Goal: Navigation & Orientation: Understand site structure

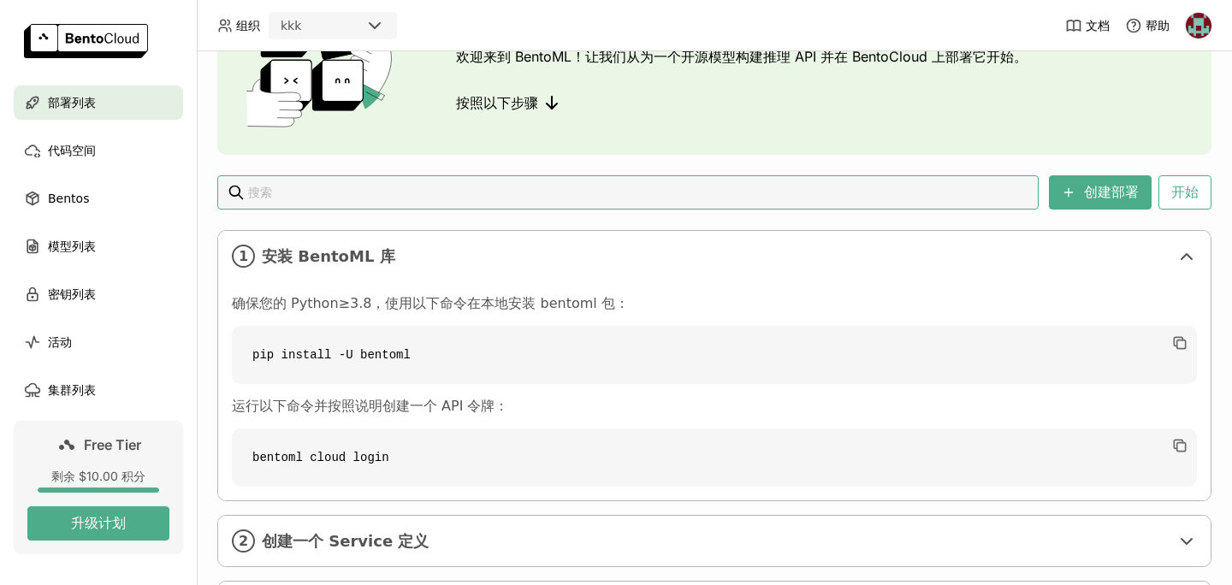
scroll to position [92, 0]
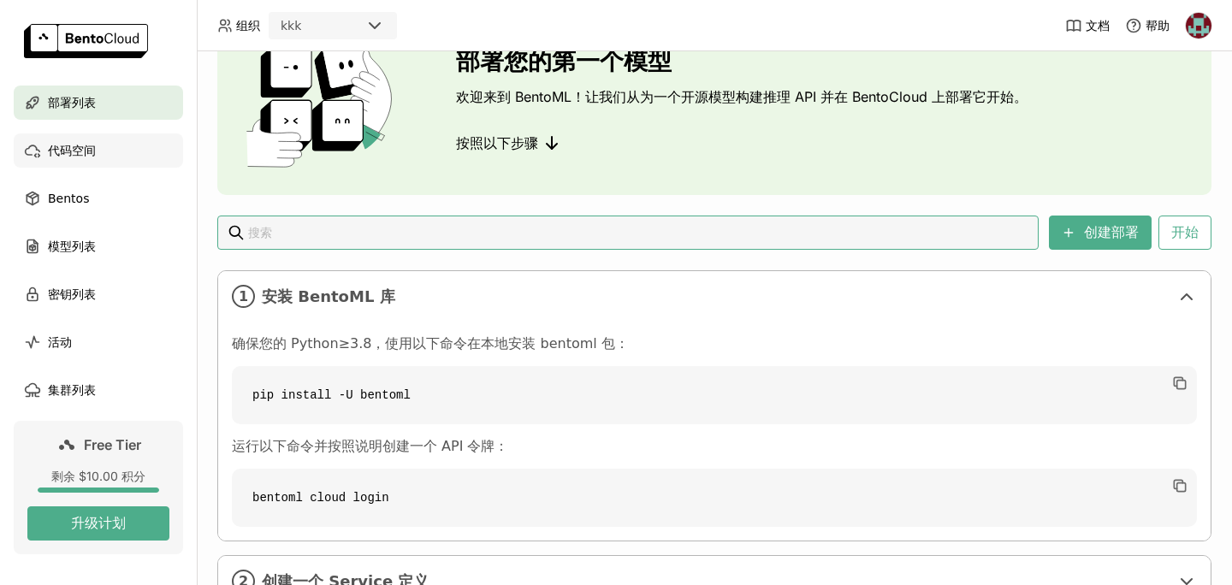
click at [105, 151] on div "代码空间" at bounding box center [98, 151] width 169 height 34
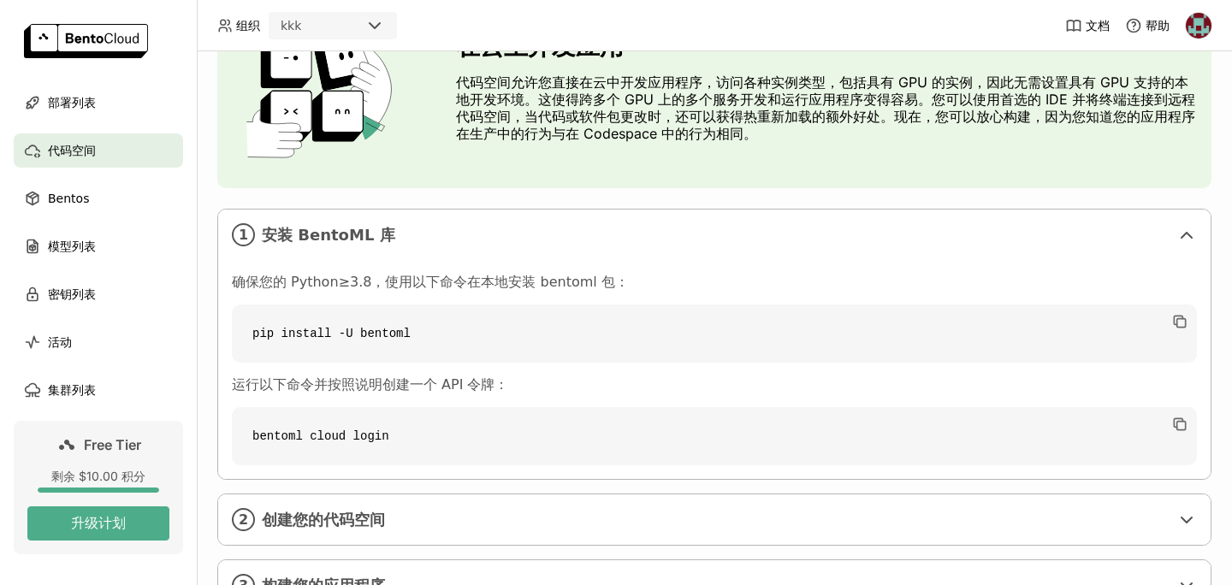
scroll to position [177, 0]
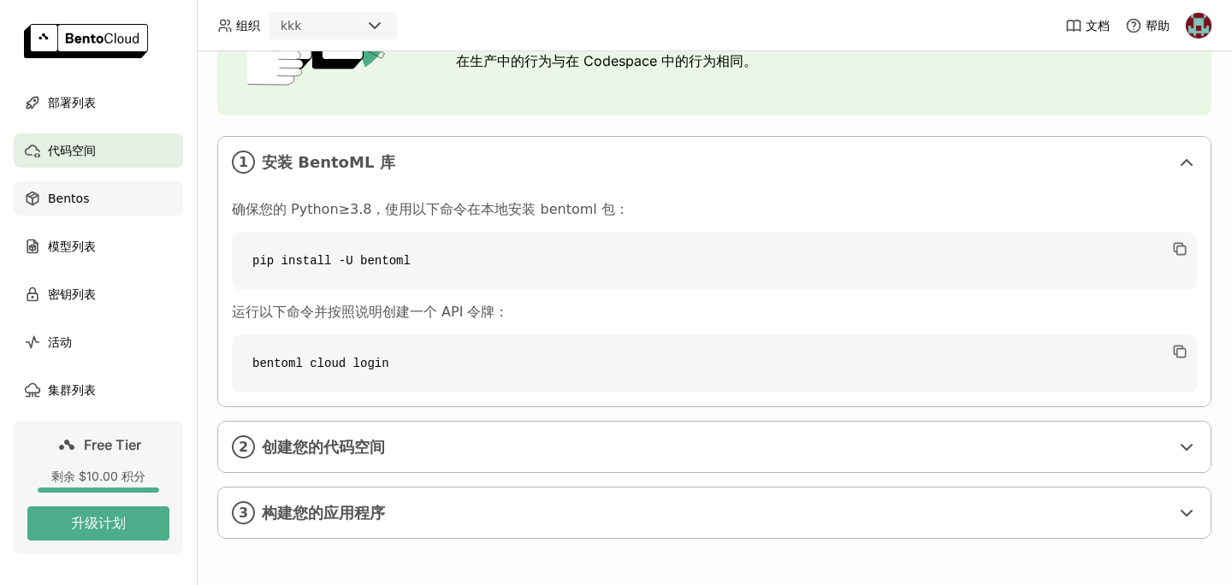
click at [91, 207] on div "Bentos" at bounding box center [98, 198] width 169 height 34
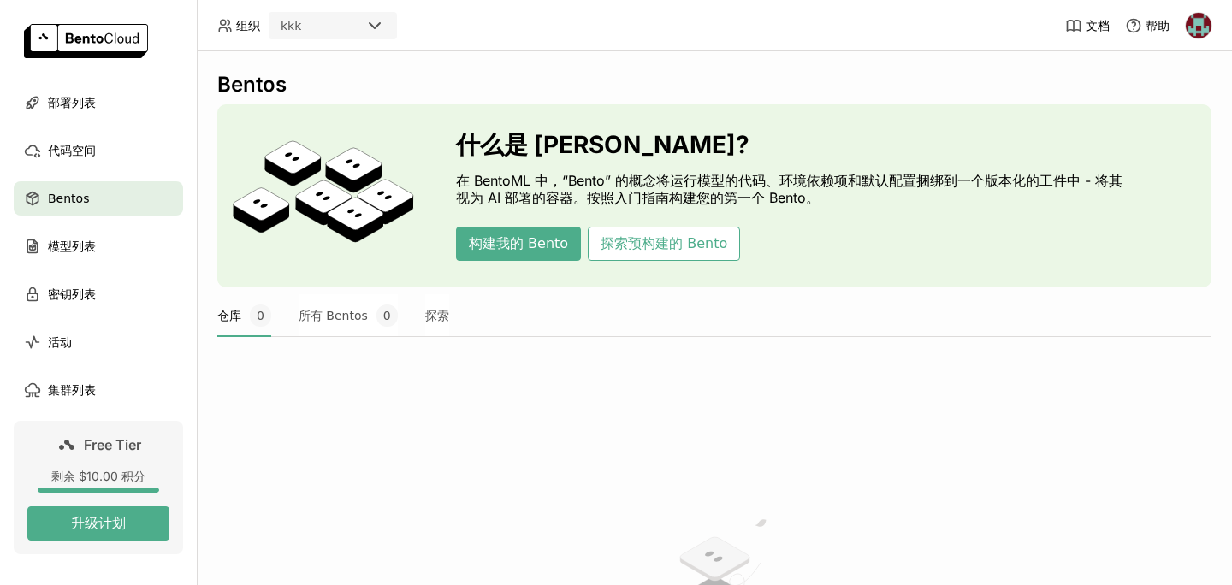
scroll to position [307, 0]
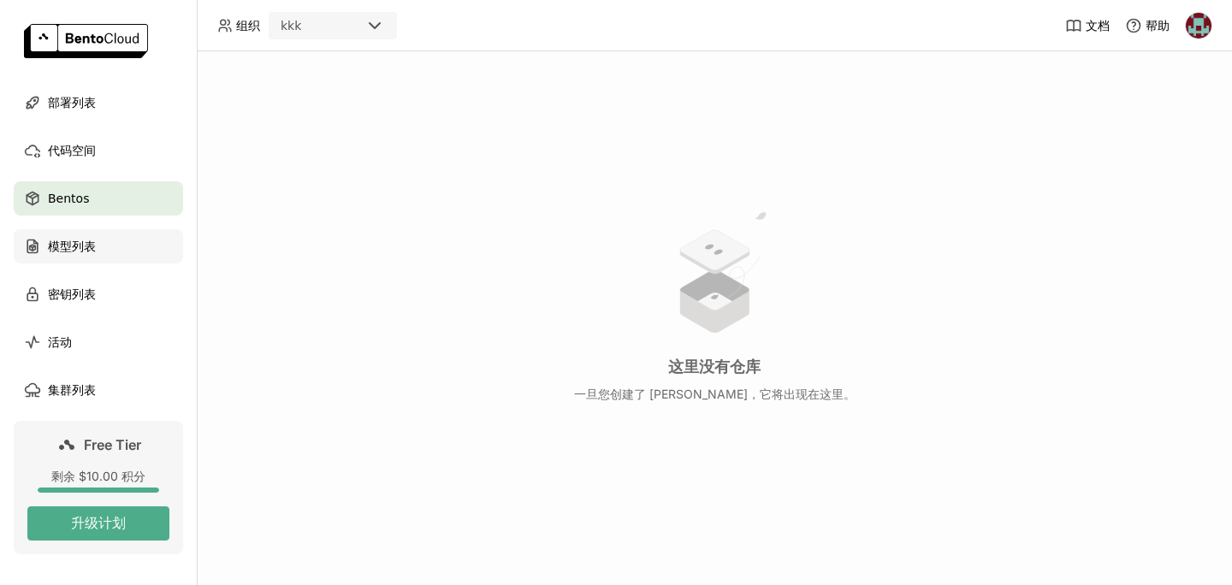
click at [102, 232] on div "模型列表" at bounding box center [98, 246] width 169 height 34
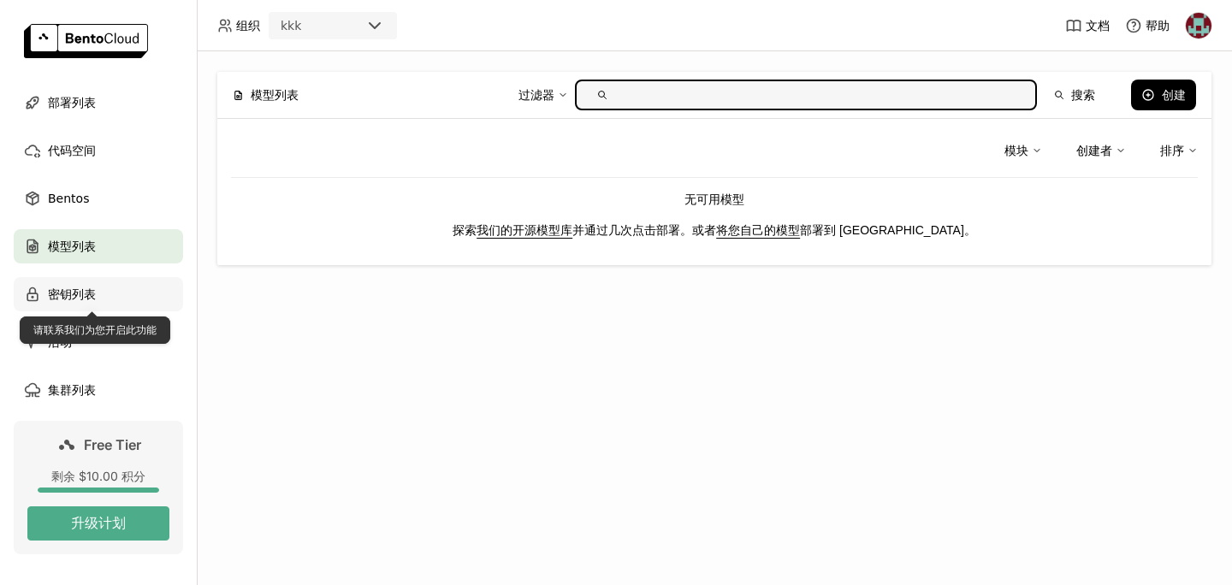
click at [89, 300] on span "密钥列表" at bounding box center [72, 294] width 48 height 21
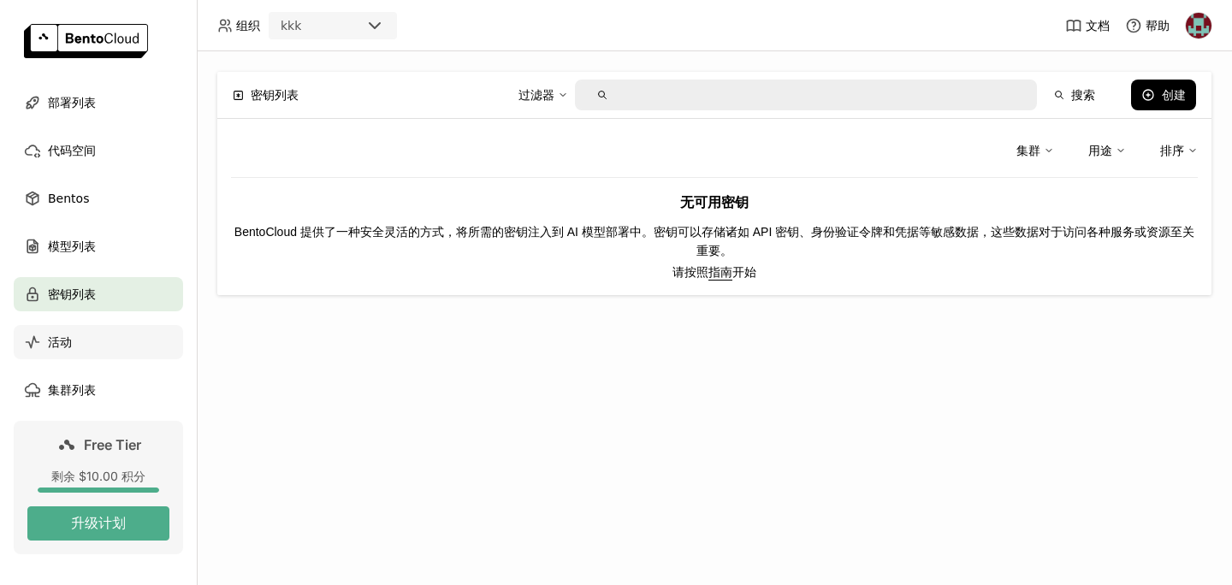
click at [58, 347] on span "活动" at bounding box center [60, 342] width 24 height 21
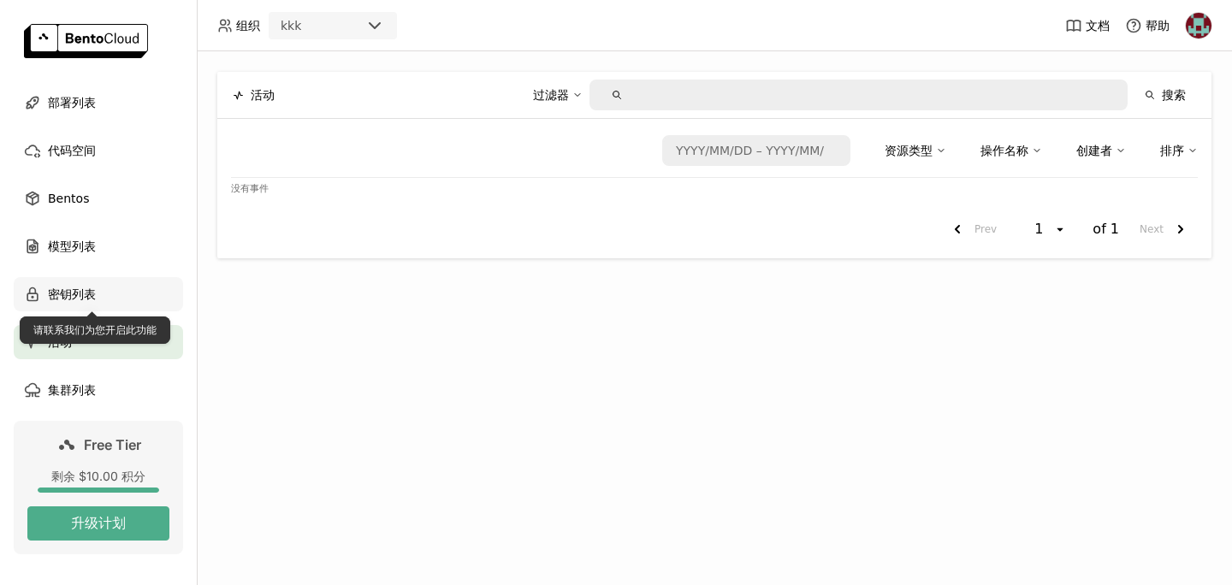
click at [71, 294] on span "密钥列表" at bounding box center [72, 294] width 48 height 21
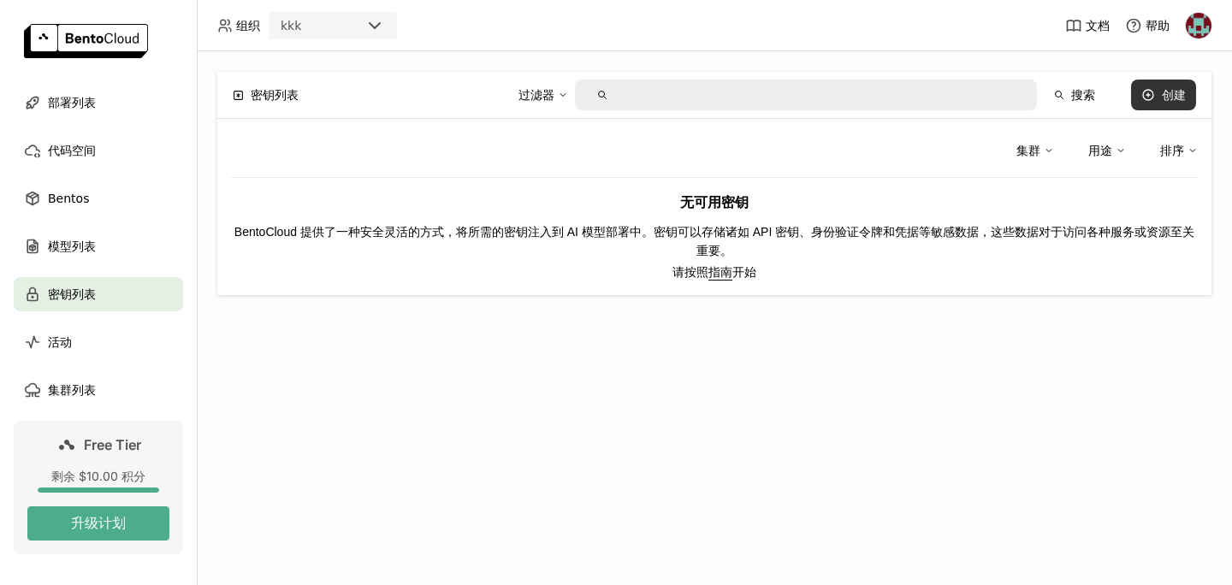
click at [1165, 97] on div "创建" at bounding box center [1174, 95] width 24 height 14
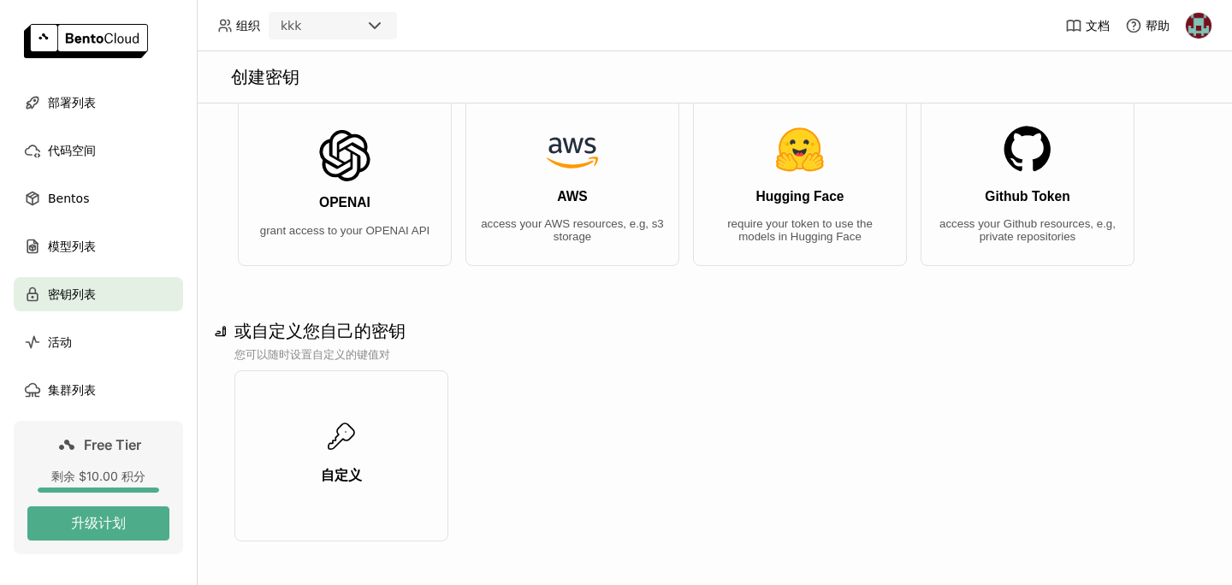
scroll to position [69, 0]
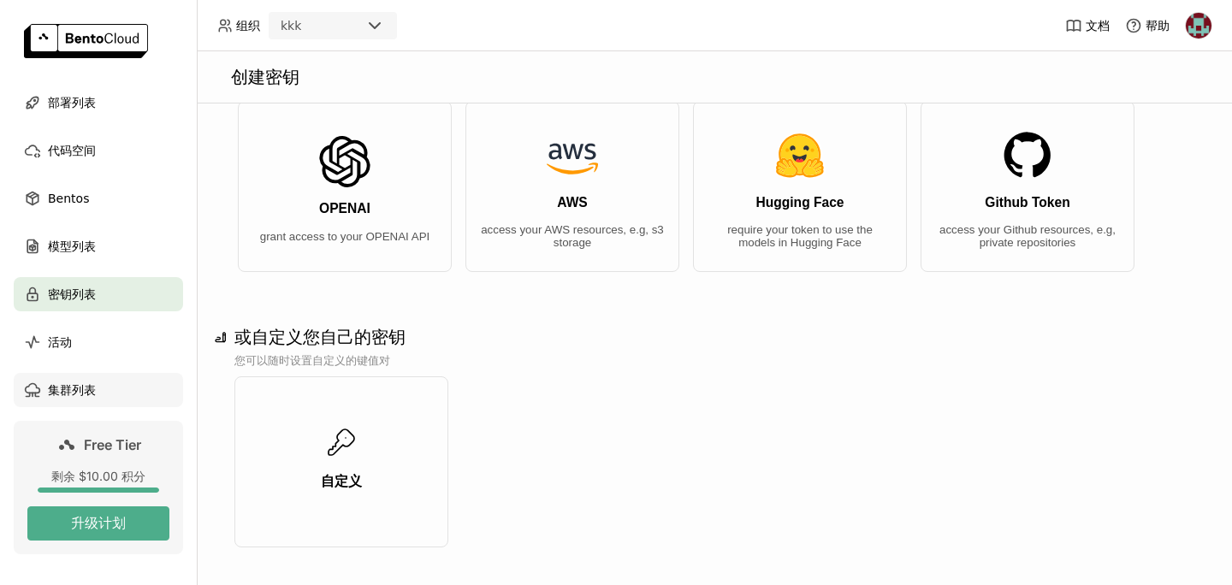
click at [88, 391] on span "集群列表" at bounding box center [72, 390] width 48 height 21
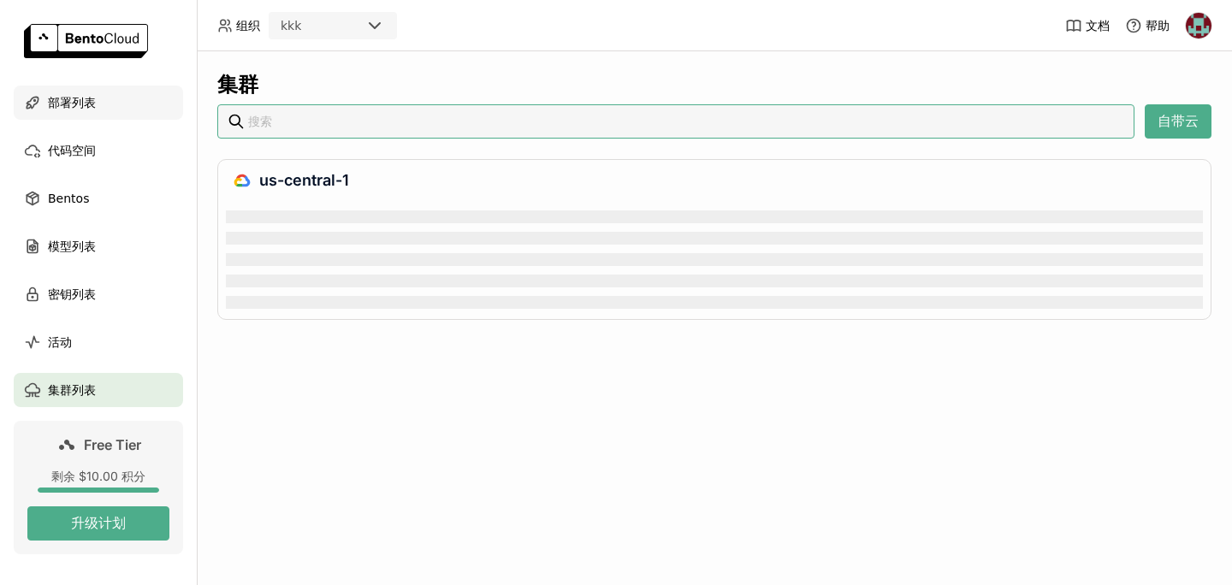
click at [116, 98] on div "部署列表" at bounding box center [98, 103] width 169 height 34
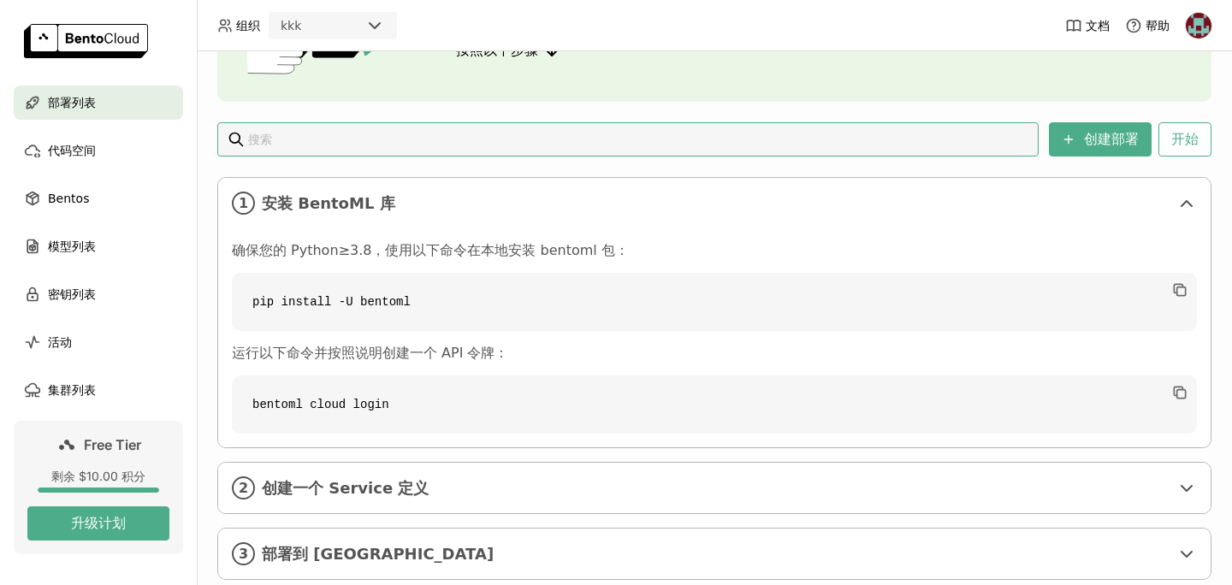
scroll to position [220, 0]
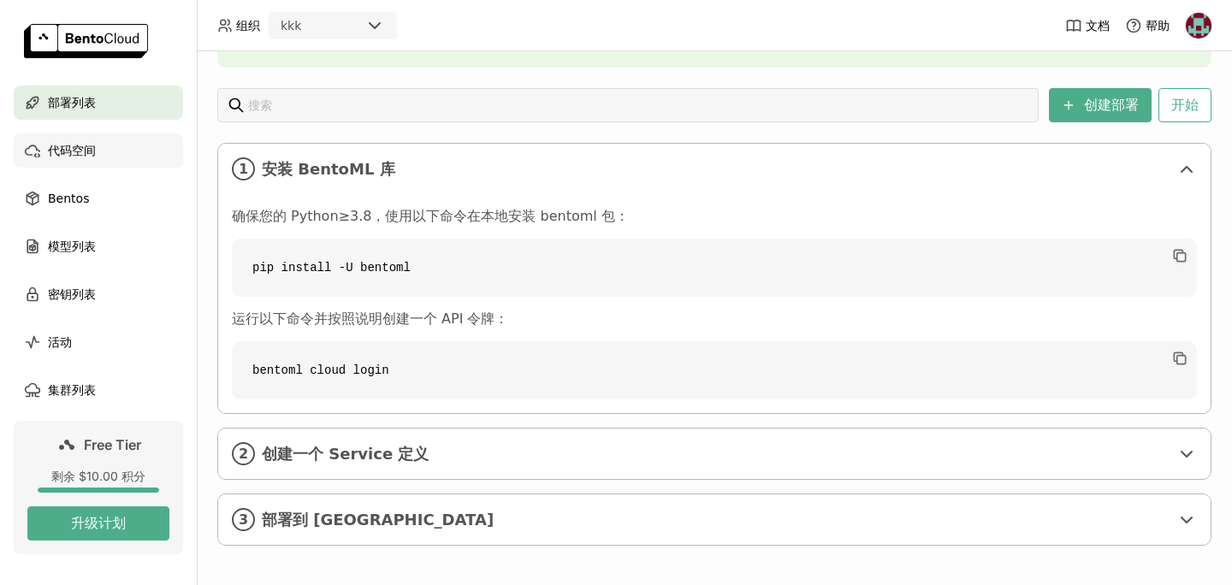
click at [54, 152] on span "代码空间" at bounding box center [72, 150] width 48 height 21
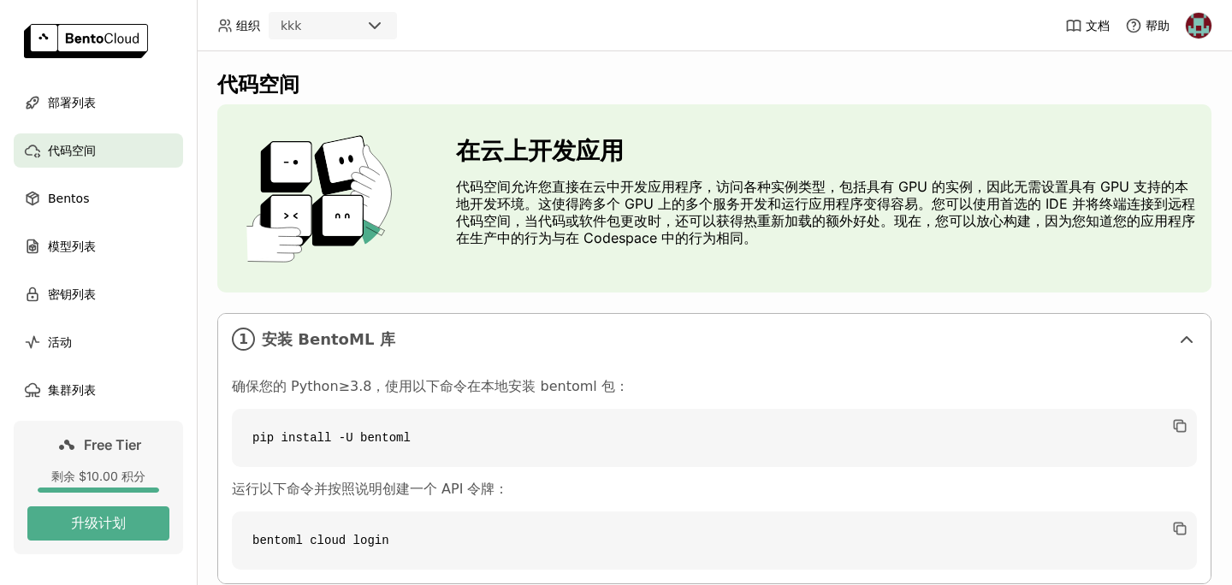
scroll to position [177, 0]
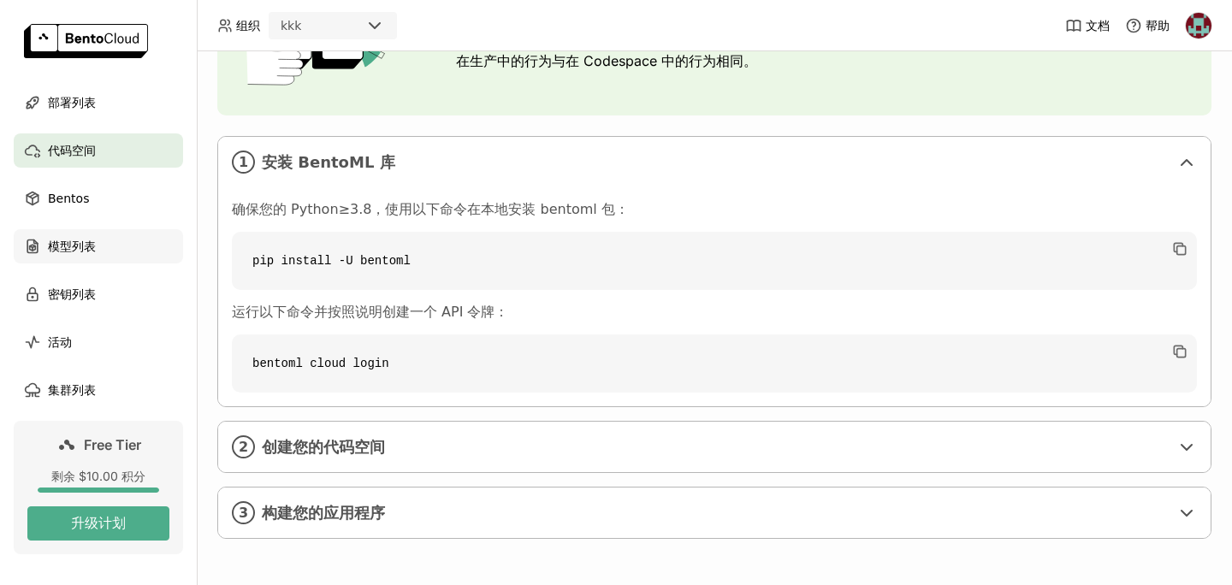
click at [68, 246] on span "模型列表" at bounding box center [72, 246] width 48 height 21
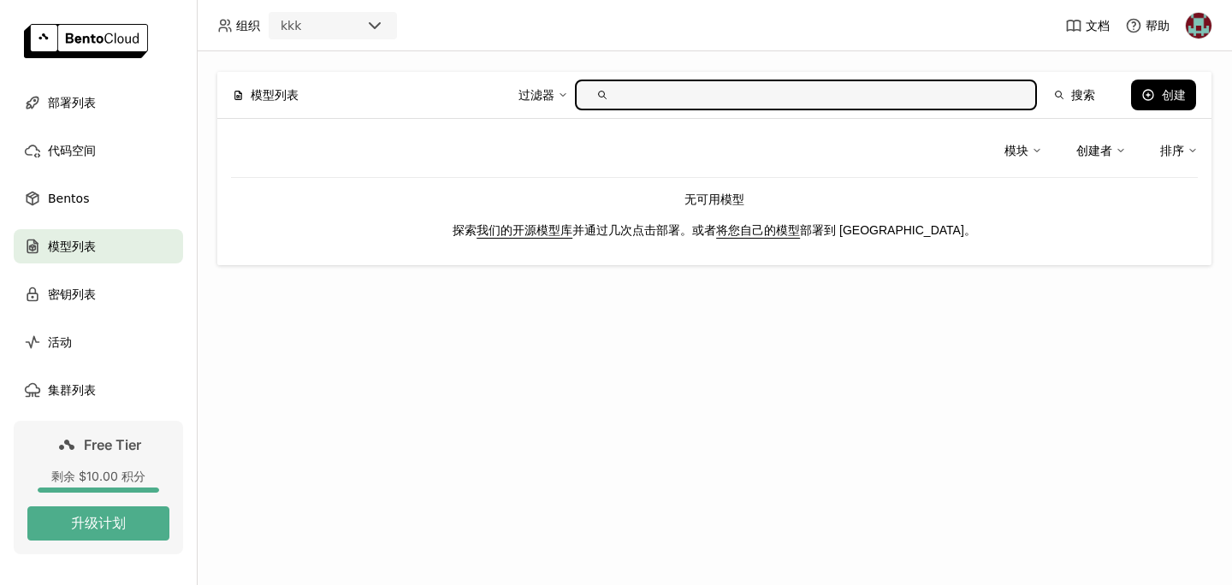
click at [563, 224] on link "我们的开源模型库" at bounding box center [525, 230] width 96 height 14
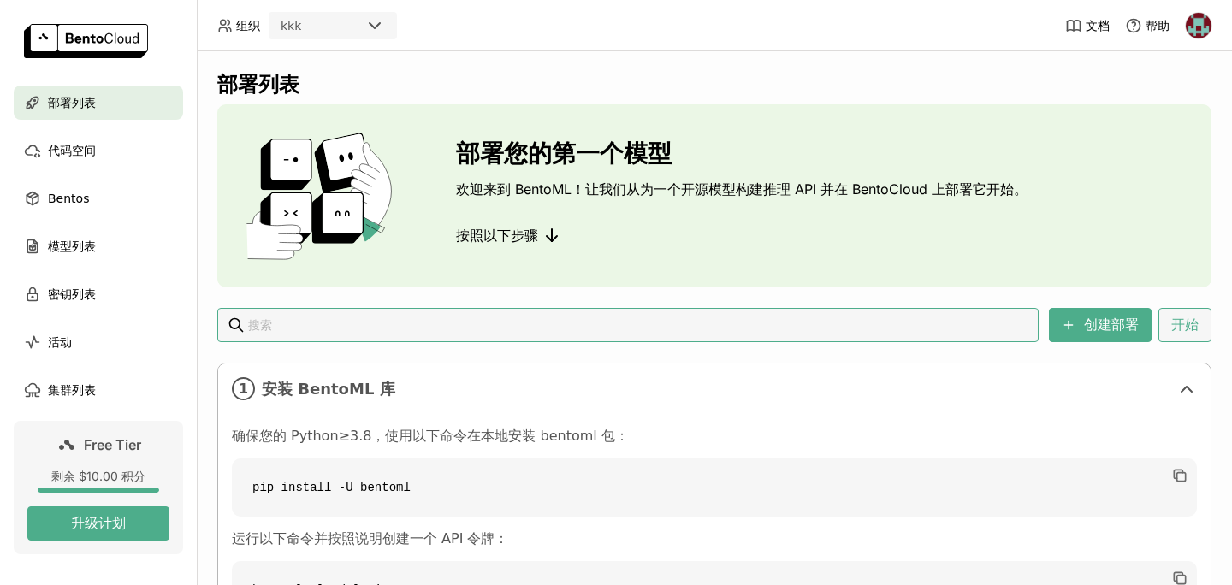
click at [1160, 323] on button "开始" at bounding box center [1185, 325] width 53 height 34
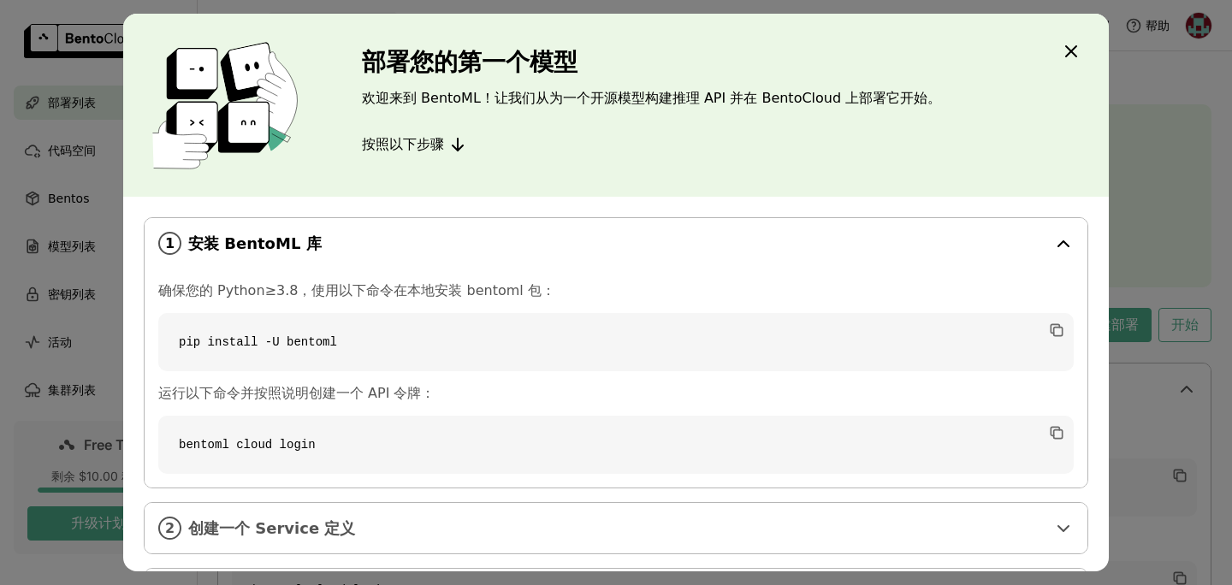
scroll to position [69, 0]
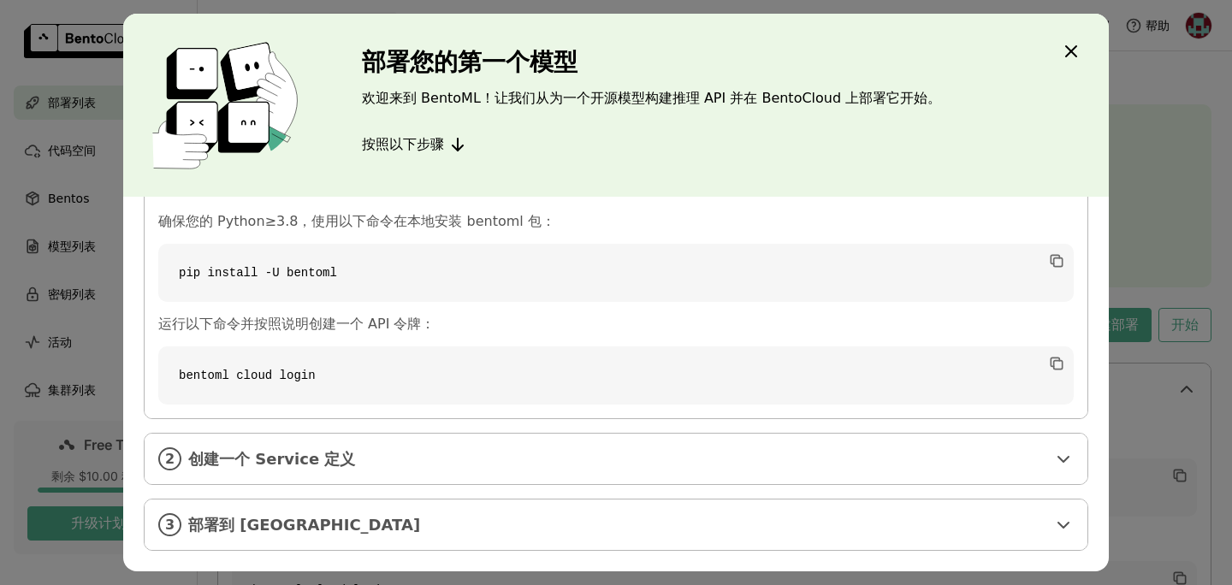
click at [1066, 57] on icon "Close" at bounding box center [1071, 51] width 21 height 21
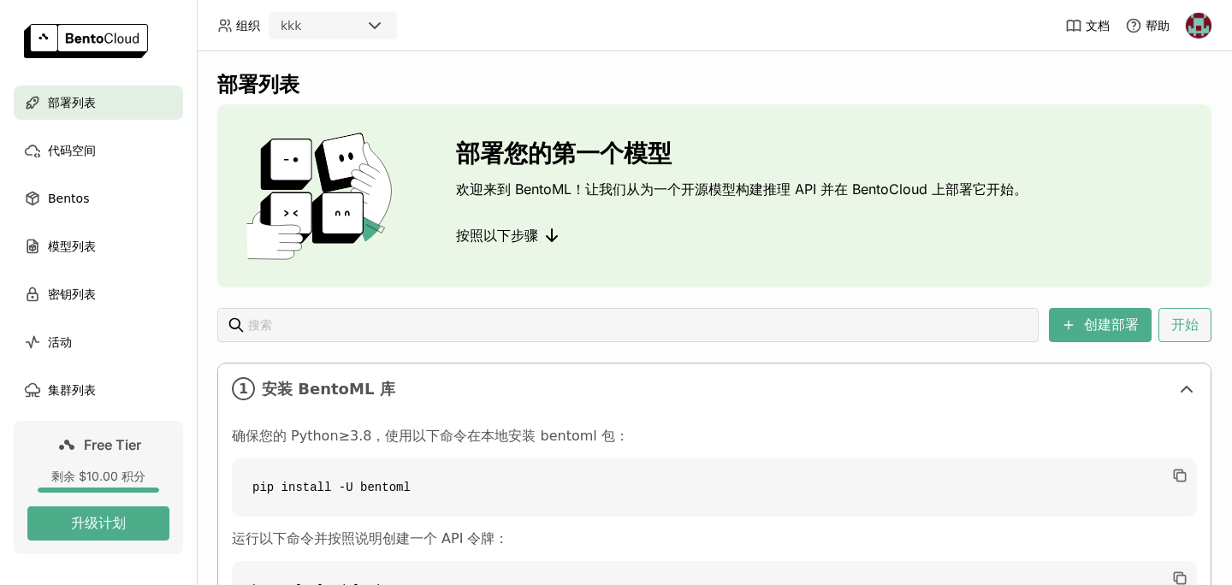
scroll to position [227, 0]
